Goal: Transaction & Acquisition: Purchase product/service

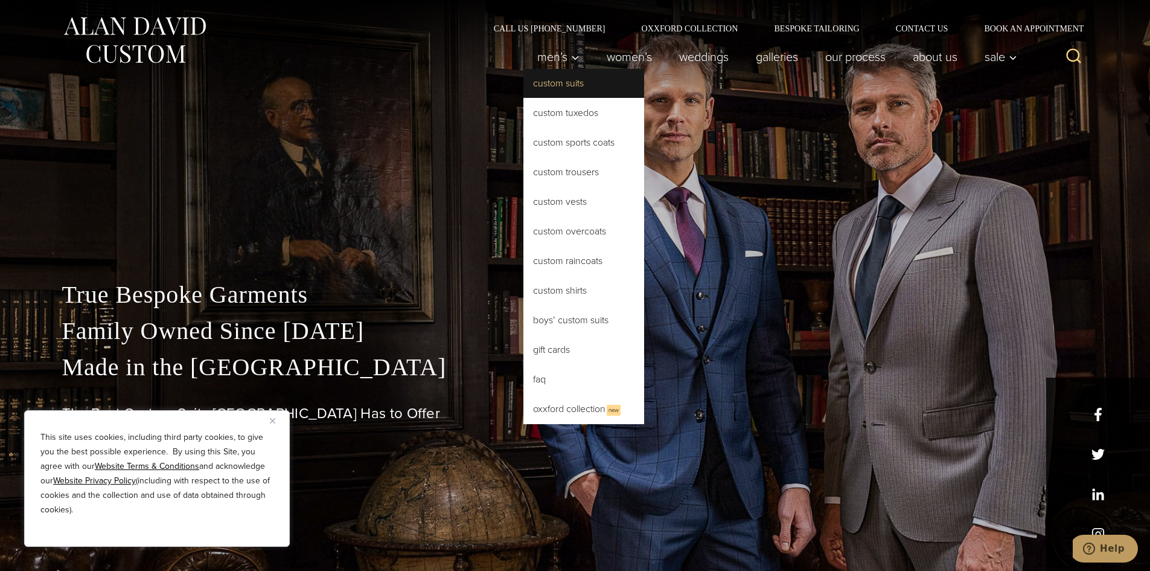
click at [567, 87] on link "Custom Suits" at bounding box center [583, 83] width 121 height 29
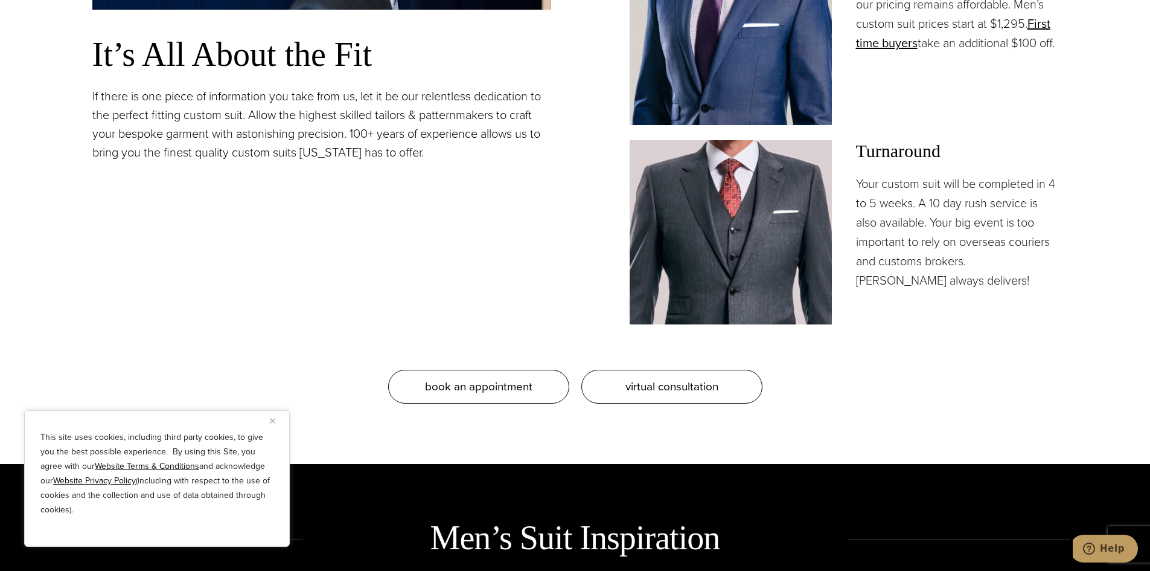
scroll to position [1268, 0]
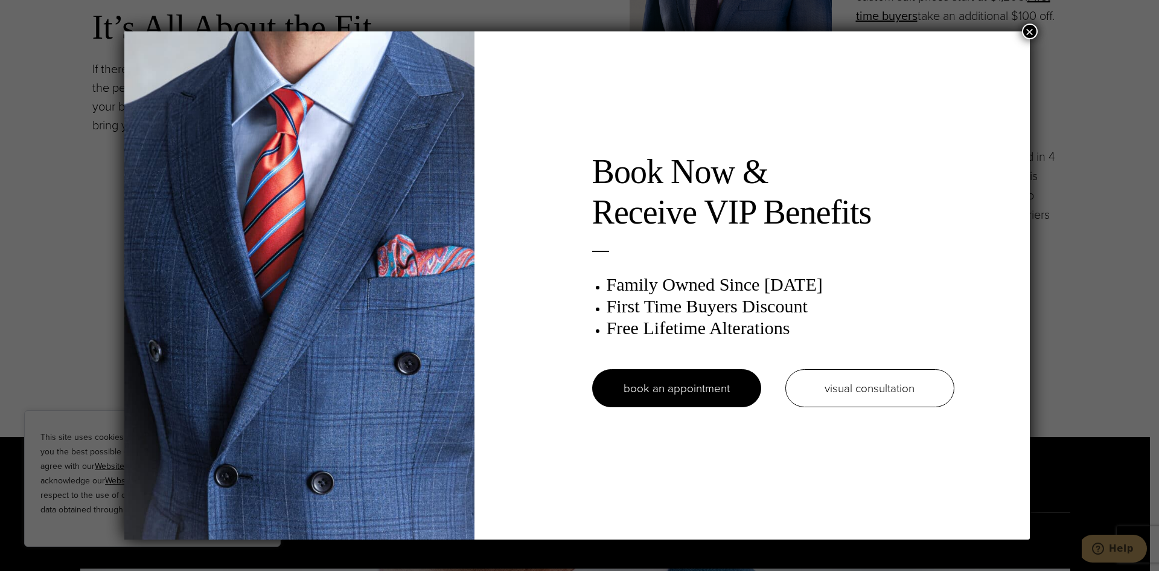
click at [1036, 28] on button "×" at bounding box center [1030, 32] width 16 height 16
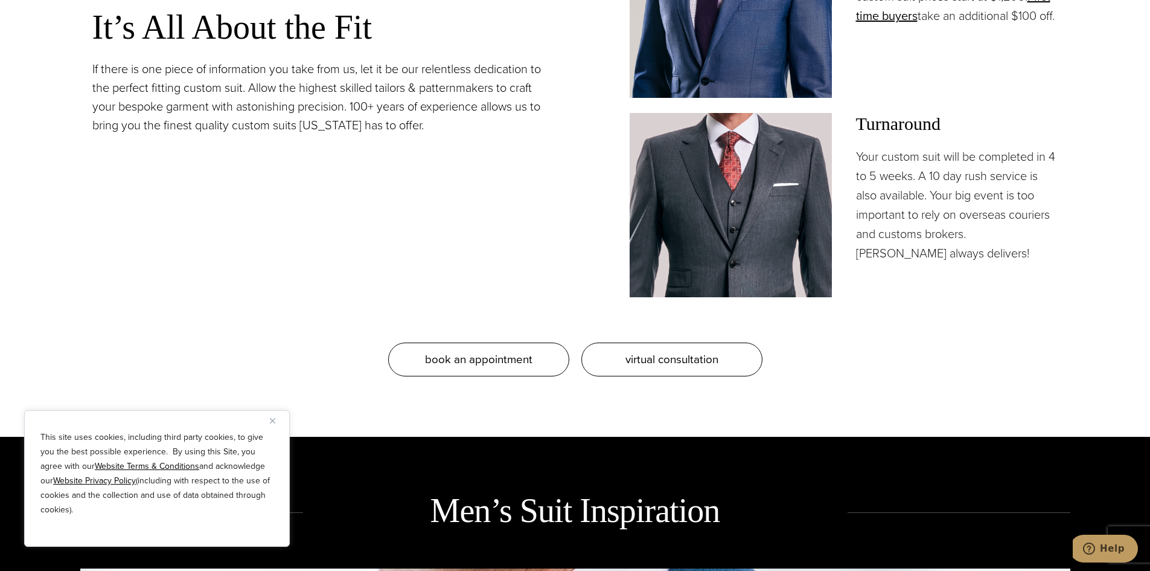
scroll to position [0, 0]
